Goal: Check status: Check status

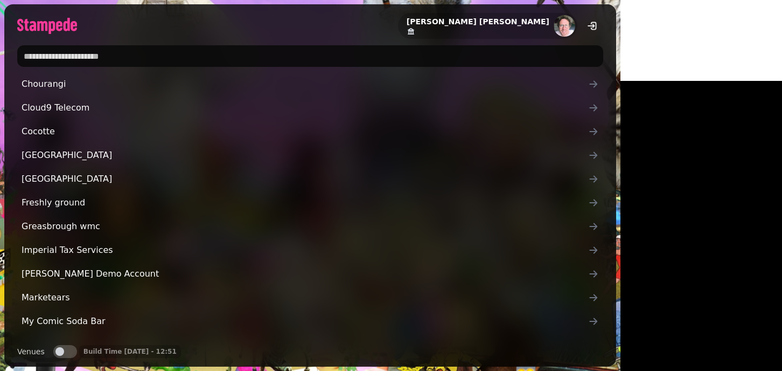
click at [85, 51] on input "text" at bounding box center [310, 56] width 586 height 22
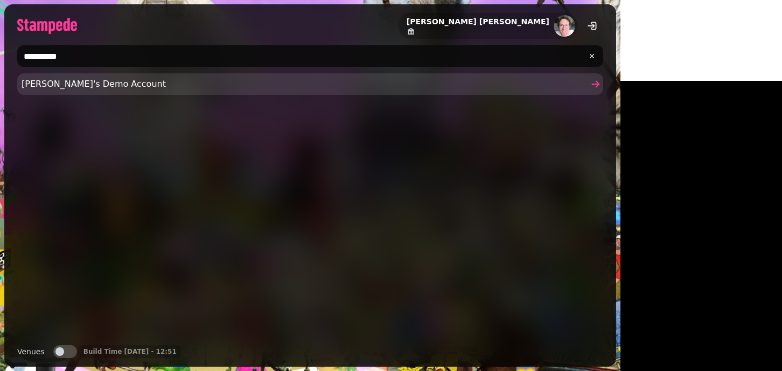
type input "**********"
click at [62, 84] on span "[PERSON_NAME]'s Demo Account" at bounding box center [305, 84] width 567 height 13
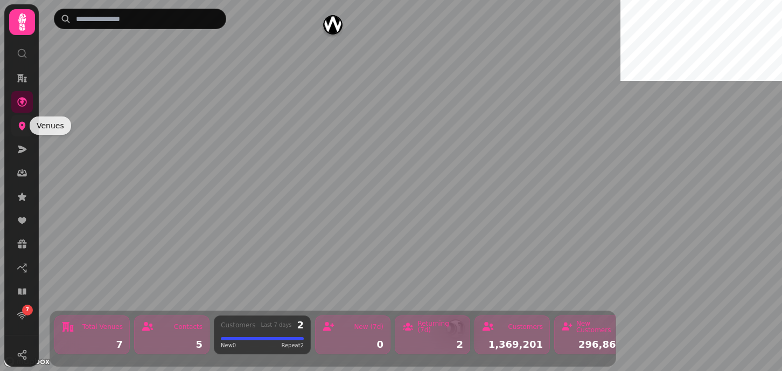
click at [20, 130] on icon at bounding box center [22, 125] width 11 height 11
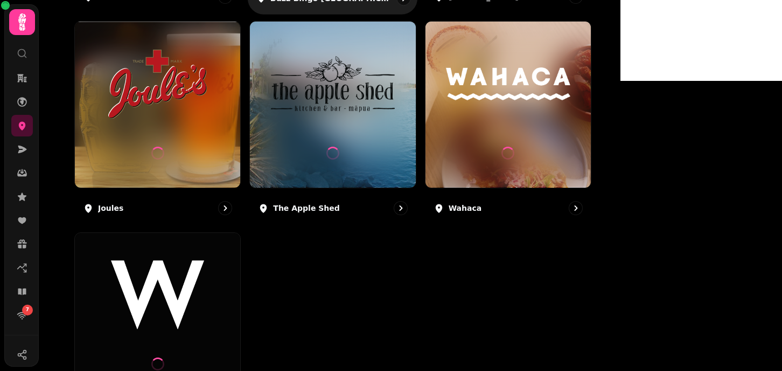
scroll to position [349, 0]
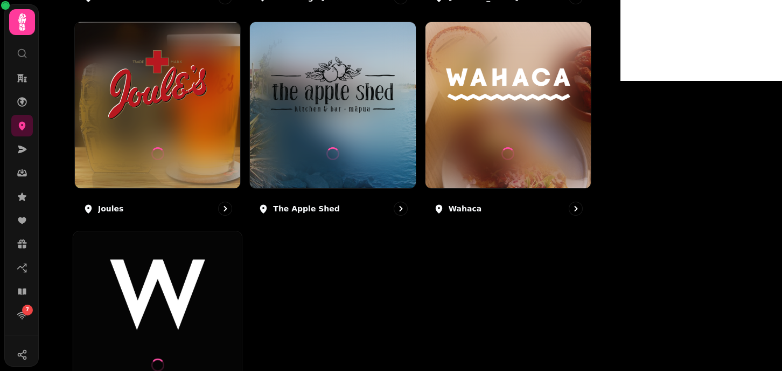
click at [221, 278] on img at bounding box center [157, 294] width 127 height 71
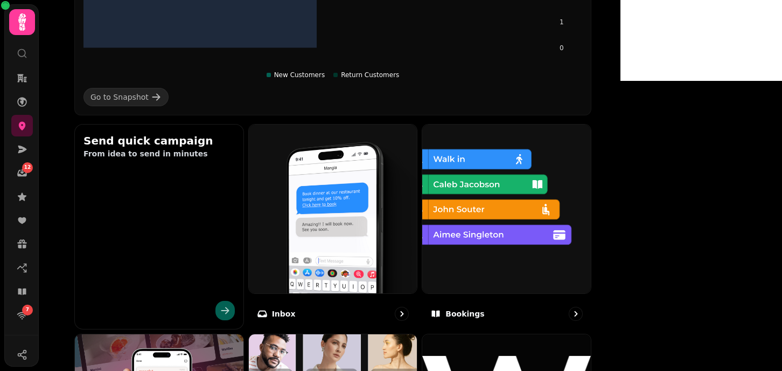
scroll to position [320, 0]
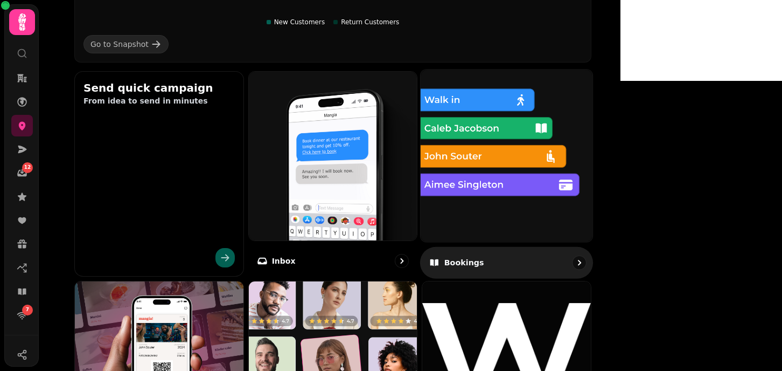
click at [601, 141] on img at bounding box center [506, 155] width 189 height 189
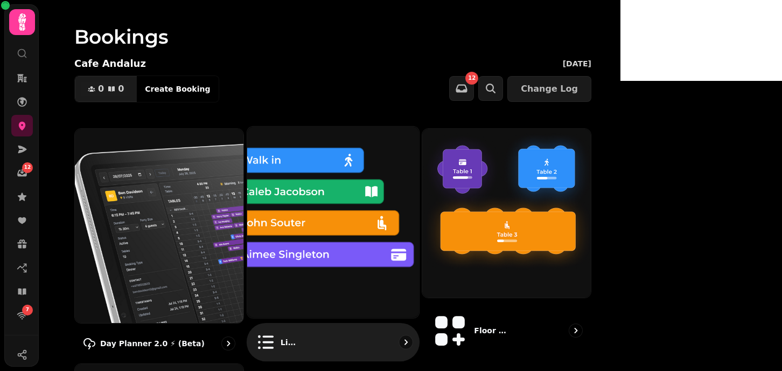
scroll to position [61, 0]
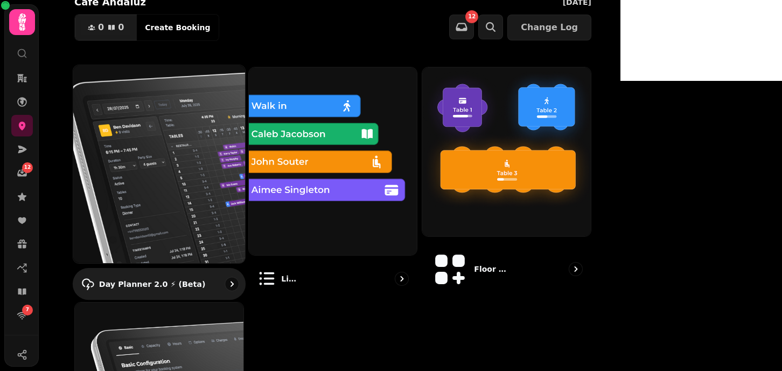
click at [254, 177] on img at bounding box center [159, 164] width 189 height 218
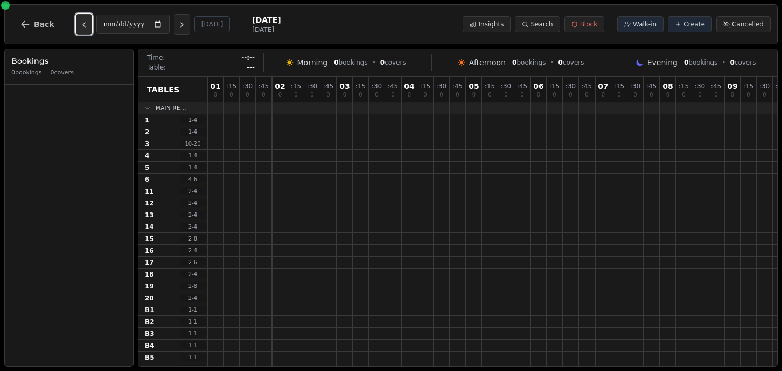
click at [87, 29] on button "Previous day" at bounding box center [84, 24] width 16 height 20
type input "**********"
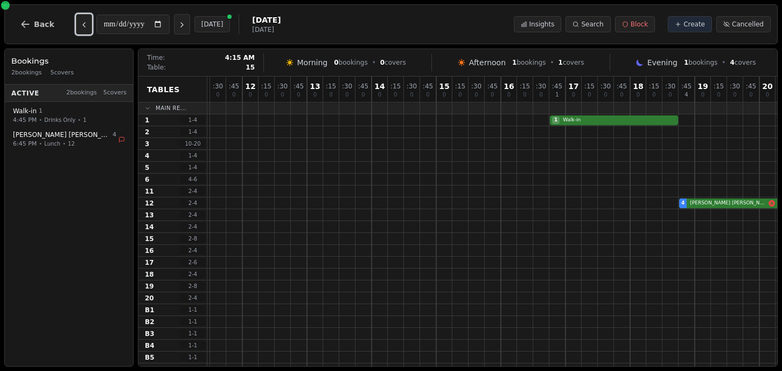
scroll to position [0, 901]
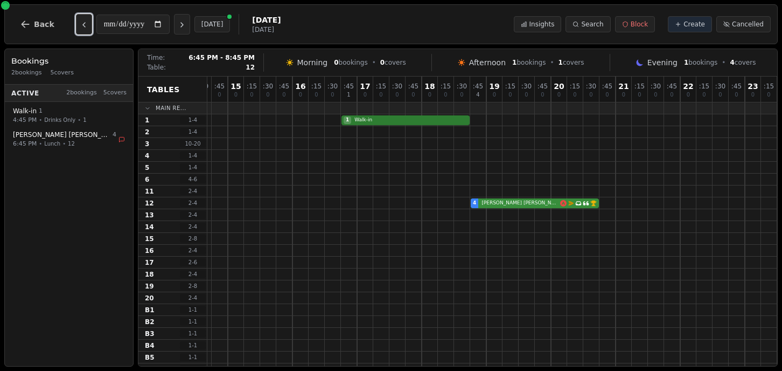
click at [530, 206] on div "4 [PERSON_NAME] Email campaign booking Has conversation thread VIP customer (12…" at bounding box center [41, 203] width 1471 height 12
select select "****"
select select "*"
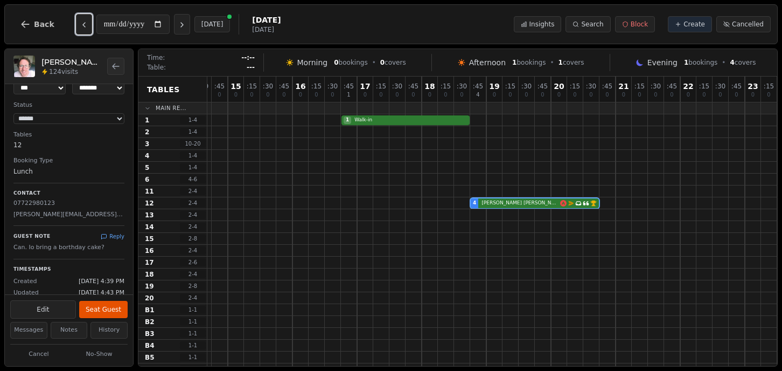
scroll to position [76, 0]
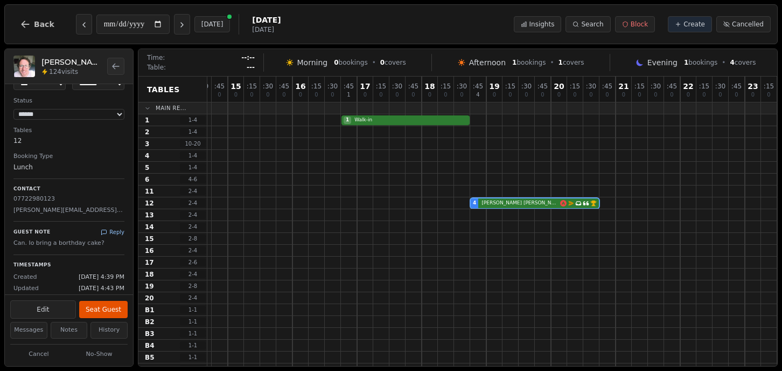
click at [123, 232] on button "Reply" at bounding box center [113, 232] width 24 height 8
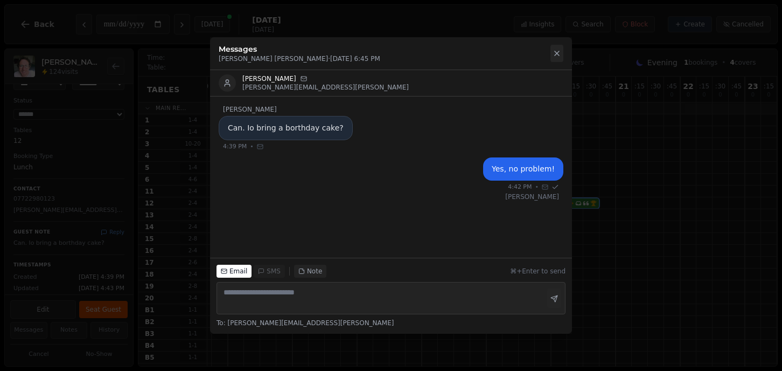
click at [561, 47] on button at bounding box center [557, 53] width 13 height 17
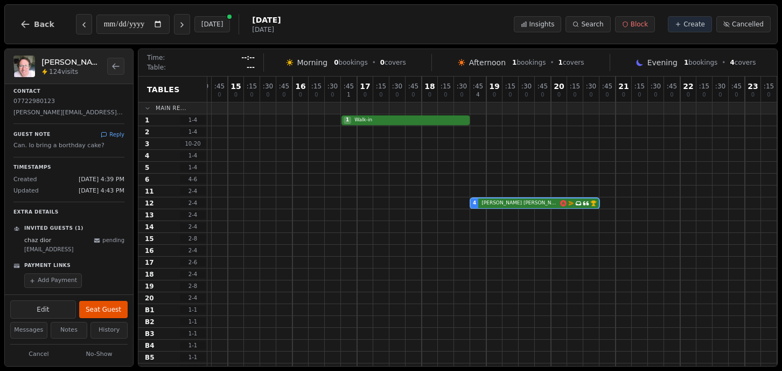
scroll to position [174, 0]
click at [115, 329] on button "History" at bounding box center [109, 330] width 37 height 17
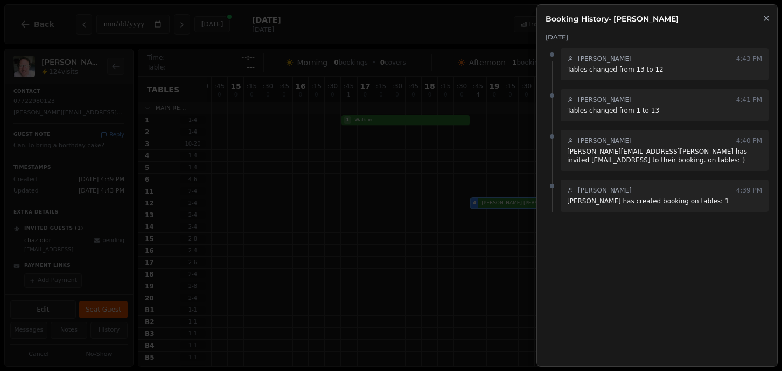
click at [766, 11] on button "Close" at bounding box center [767, 17] width 9 height 13
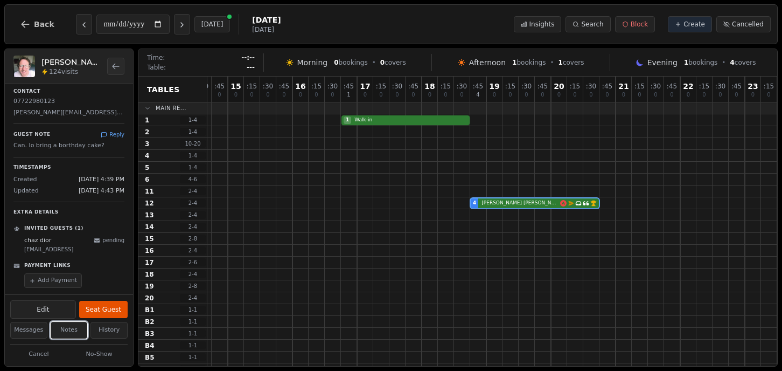
click at [60, 330] on button "Notes" at bounding box center [69, 330] width 37 height 17
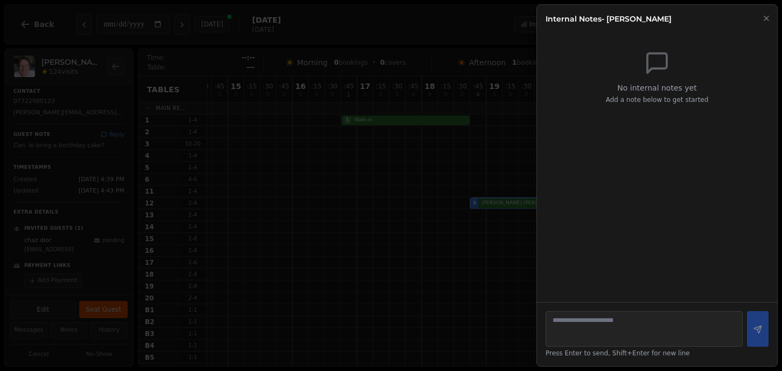
click at [773, 19] on div "Internal Notes - [PERSON_NAME]" at bounding box center [657, 14] width 240 height 19
click at [769, 20] on icon "button" at bounding box center [767, 18] width 4 height 4
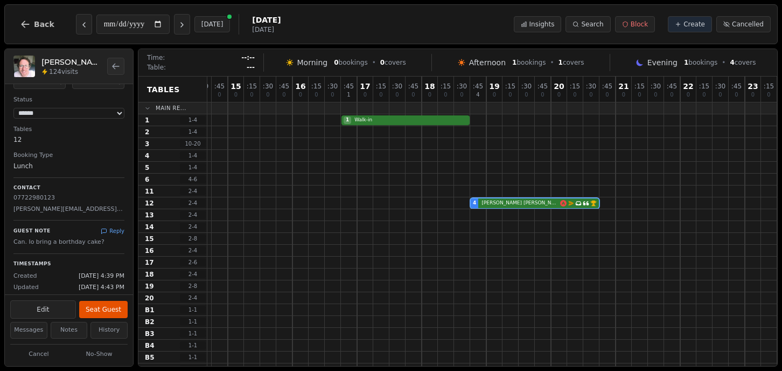
scroll to position [0, 0]
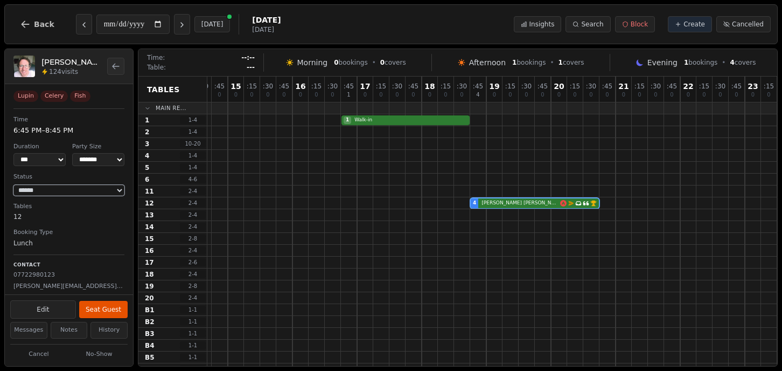
click at [70, 185] on select "**********" at bounding box center [68, 190] width 111 height 11
click at [89, 115] on dt "Time" at bounding box center [68, 119] width 111 height 9
click at [120, 64] on icon "Back to bookings list" at bounding box center [116, 66] width 9 height 9
